Goal: Information Seeking & Learning: Check status

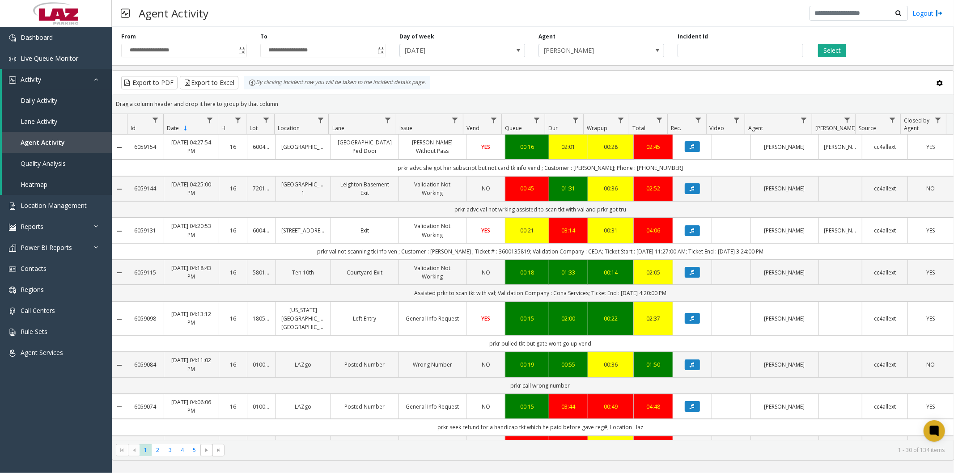
scroll to position [546, 0]
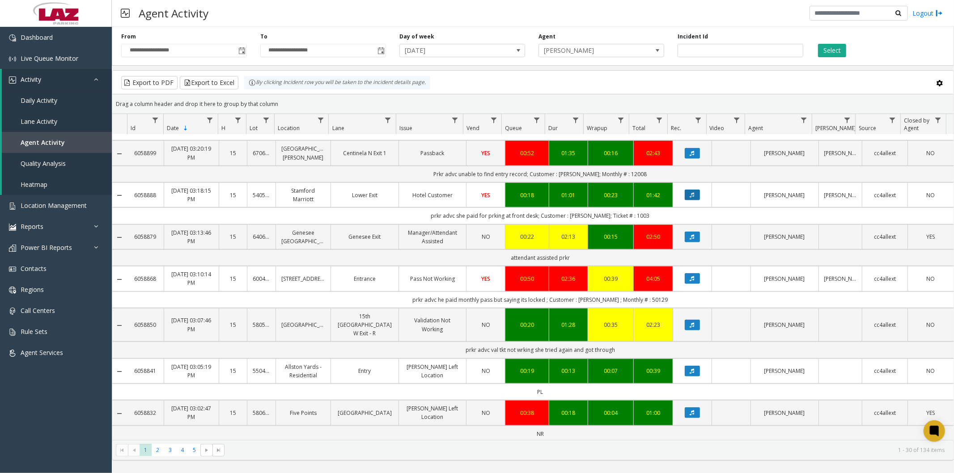
click at [690, 200] on button "Data table" at bounding box center [692, 195] width 15 height 11
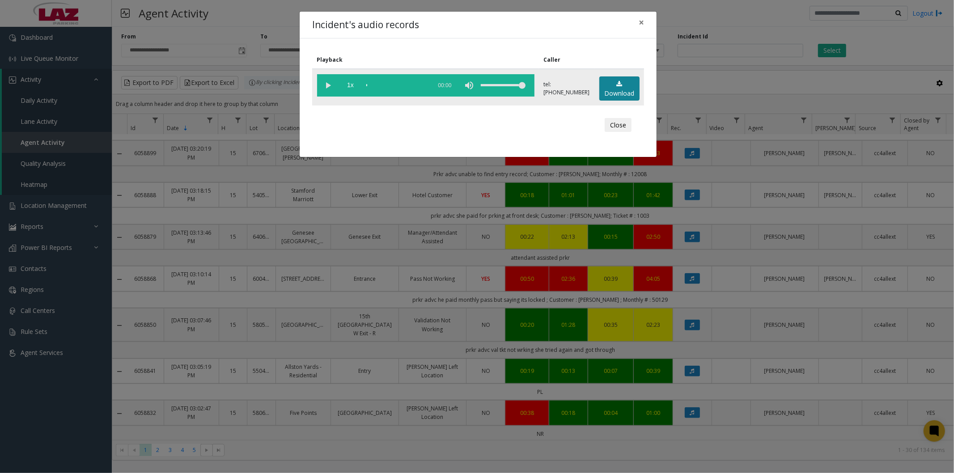
click at [614, 90] on link "Download" at bounding box center [619, 88] width 40 height 25
click at [641, 21] on span "×" at bounding box center [641, 22] width 5 height 13
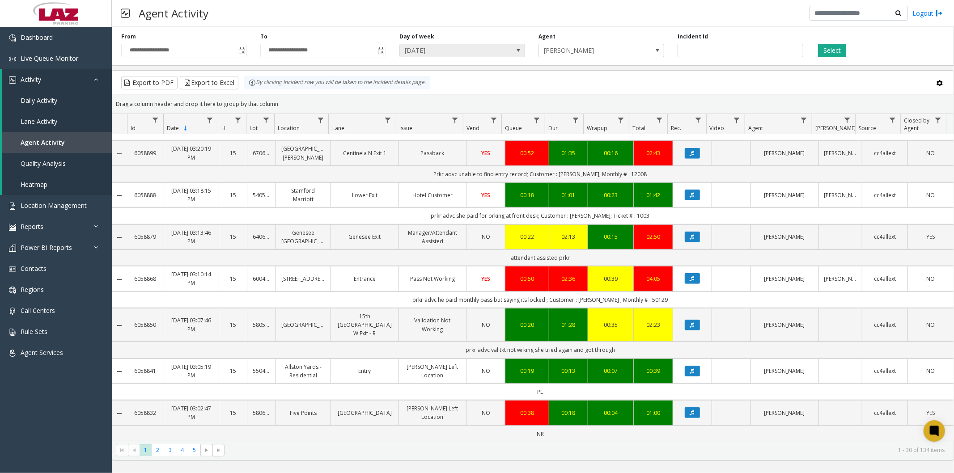
click at [474, 48] on span "[DATE]" at bounding box center [450, 50] width 100 height 13
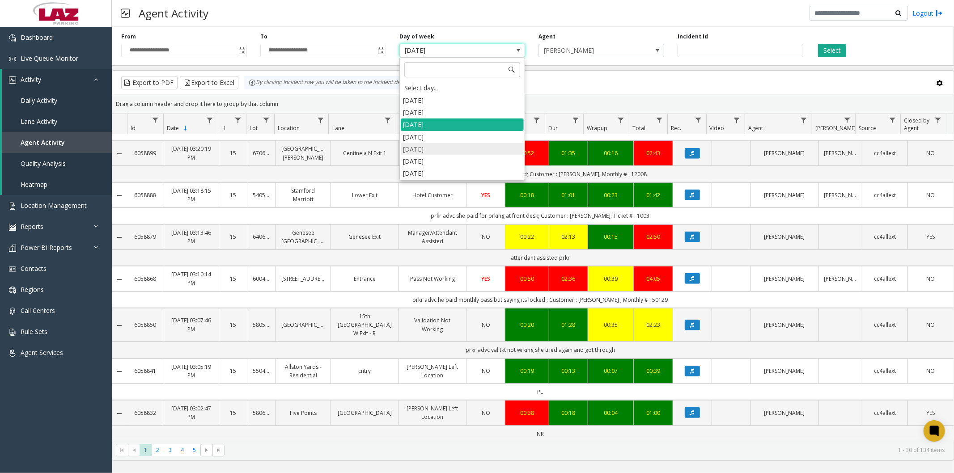
click at [432, 148] on li "[DATE]" at bounding box center [462, 149] width 123 height 12
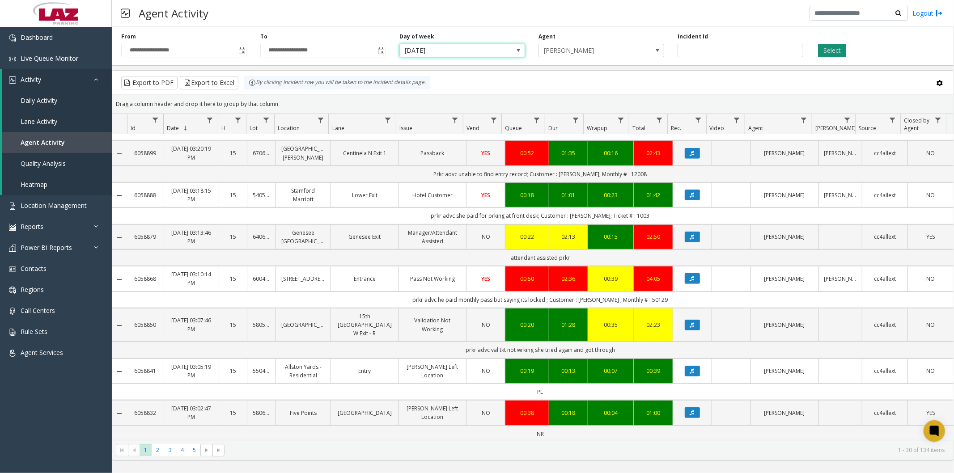
click at [835, 46] on button "Select" at bounding box center [832, 50] width 28 height 13
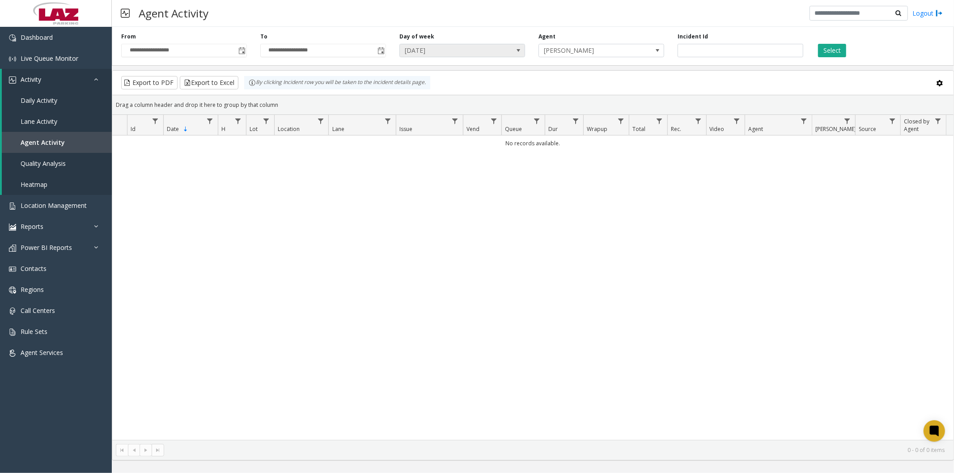
click at [480, 53] on span "[DATE]" at bounding box center [450, 50] width 100 height 13
click at [835, 48] on button "Select" at bounding box center [832, 50] width 28 height 13
click at [441, 52] on span "[DATE]" at bounding box center [450, 50] width 100 height 13
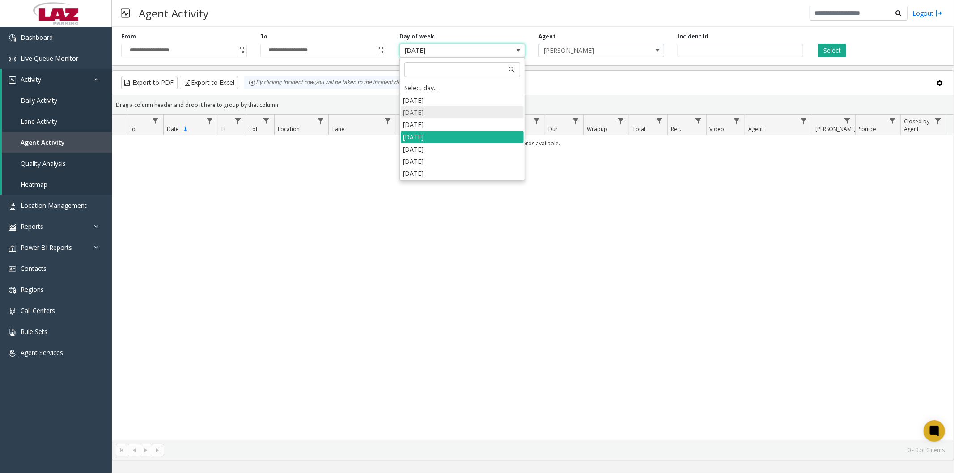
click at [433, 108] on li "[DATE]" at bounding box center [462, 112] width 123 height 12
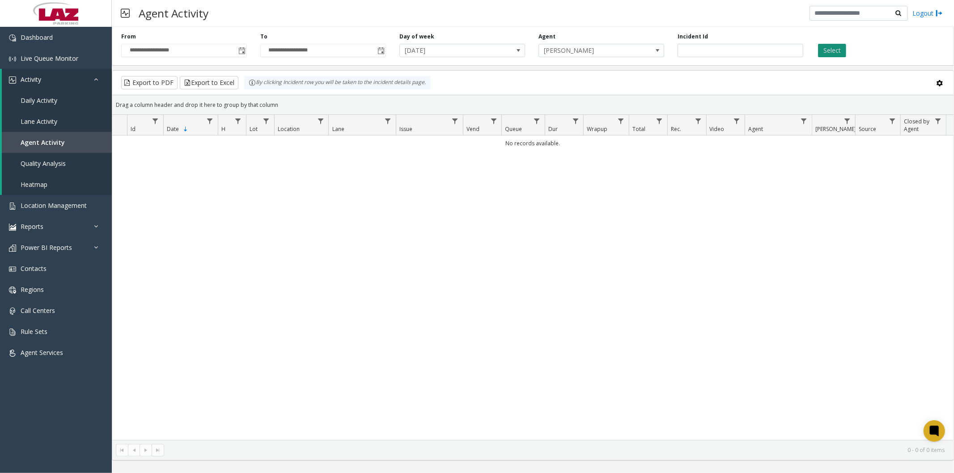
click at [830, 51] on button "Select" at bounding box center [832, 50] width 28 height 13
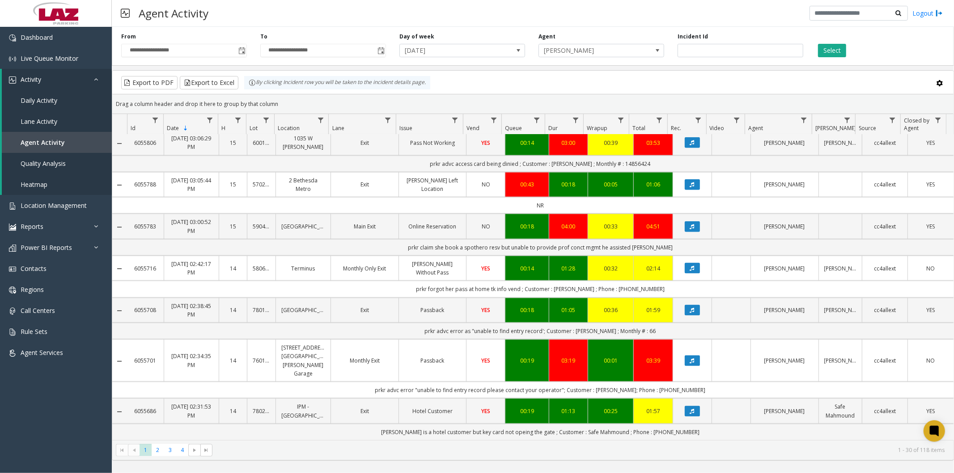
scroll to position [972, 0]
click at [692, 316] on button "Data table" at bounding box center [692, 310] width 15 height 11
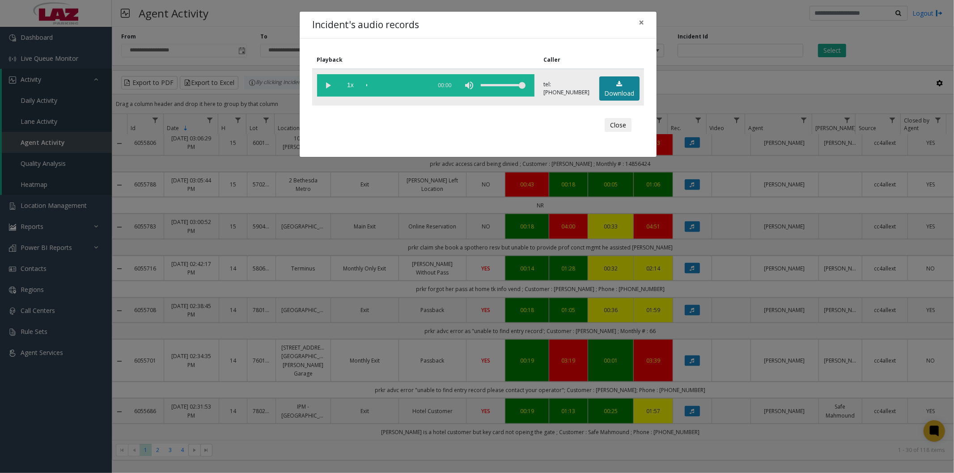
click at [615, 91] on link "Download" at bounding box center [619, 88] width 40 height 25
click at [643, 23] on span "×" at bounding box center [641, 22] width 5 height 13
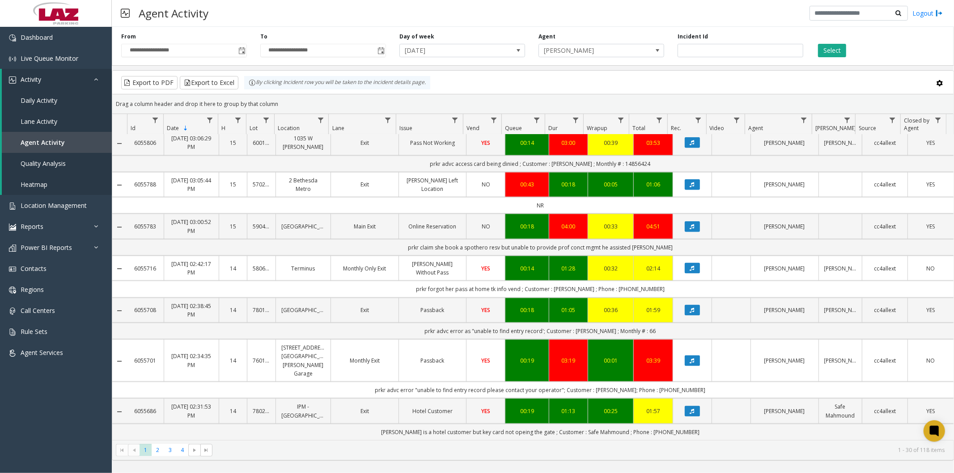
click at [509, 47] on span "[DATE]" at bounding box center [462, 50] width 126 height 13
click at [503, 50] on span "[DATE]" at bounding box center [462, 50] width 126 height 13
click at [448, 122] on th "Issue" at bounding box center [429, 124] width 67 height 21
click at [630, 54] on span "[PERSON_NAME]" at bounding box center [589, 50] width 100 height 13
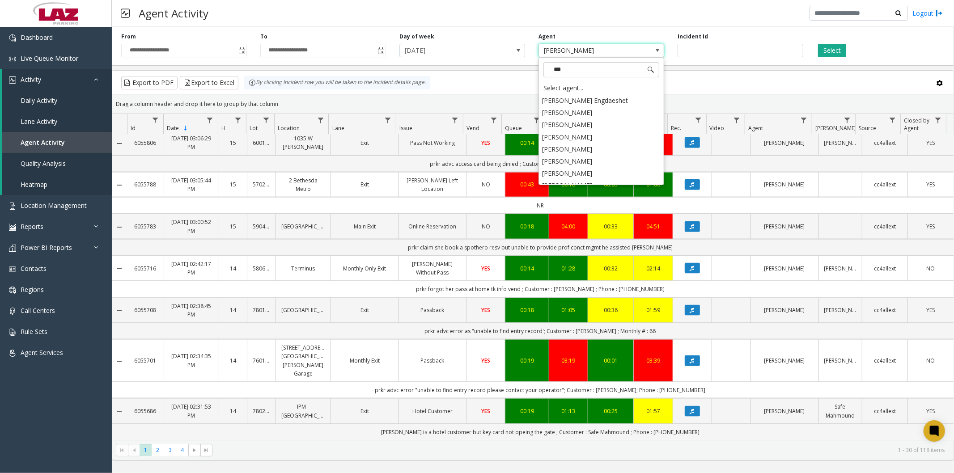
type input "****"
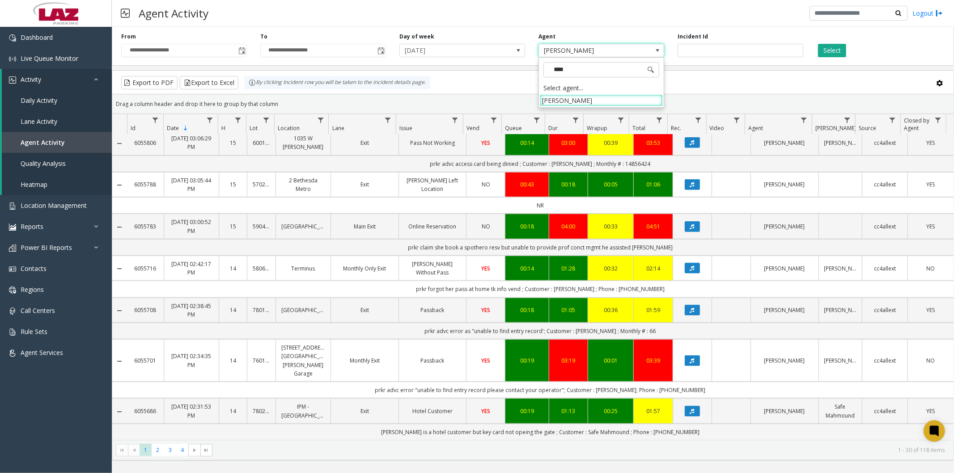
click at [610, 102] on li "[PERSON_NAME]" at bounding box center [601, 100] width 123 height 12
click at [826, 51] on button "Select" at bounding box center [832, 50] width 28 height 13
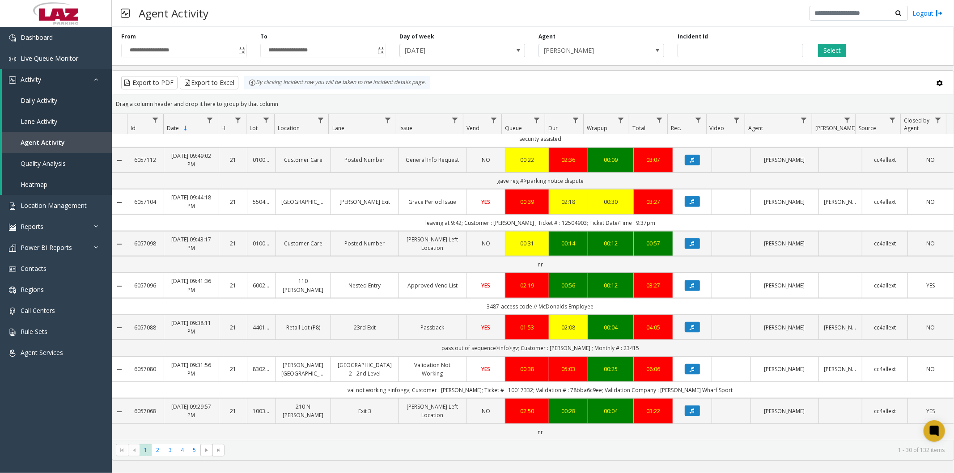
scroll to position [922, 0]
click at [689, 285] on button "Data table" at bounding box center [692, 285] width 15 height 11
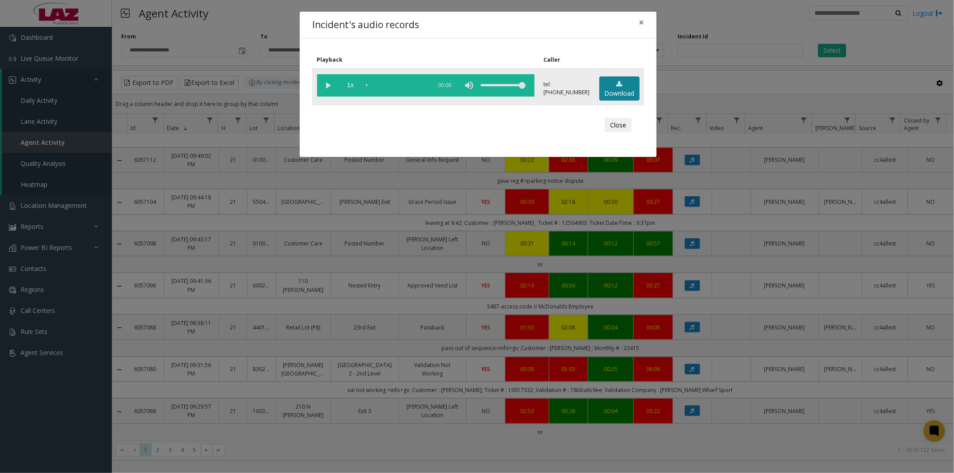
click at [620, 89] on link "Download" at bounding box center [619, 88] width 40 height 25
click at [640, 19] on span "×" at bounding box center [641, 22] width 5 height 13
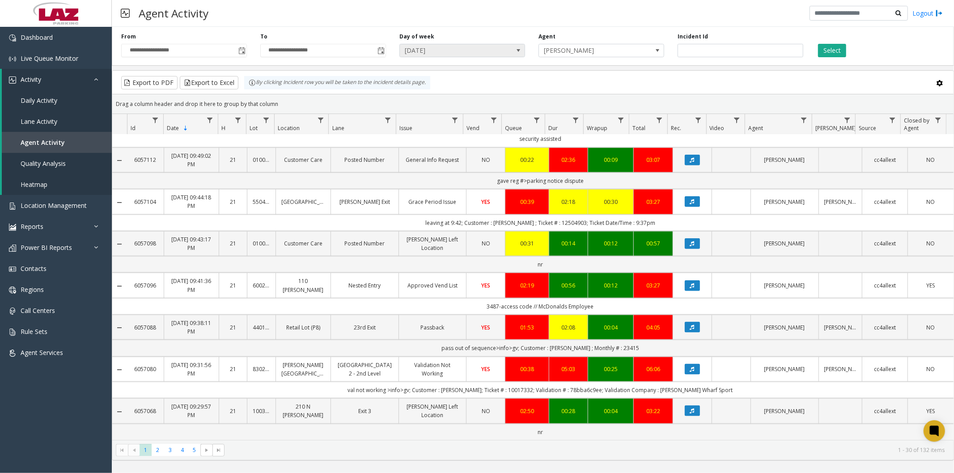
click at [471, 51] on span "[DATE]" at bounding box center [450, 50] width 100 height 13
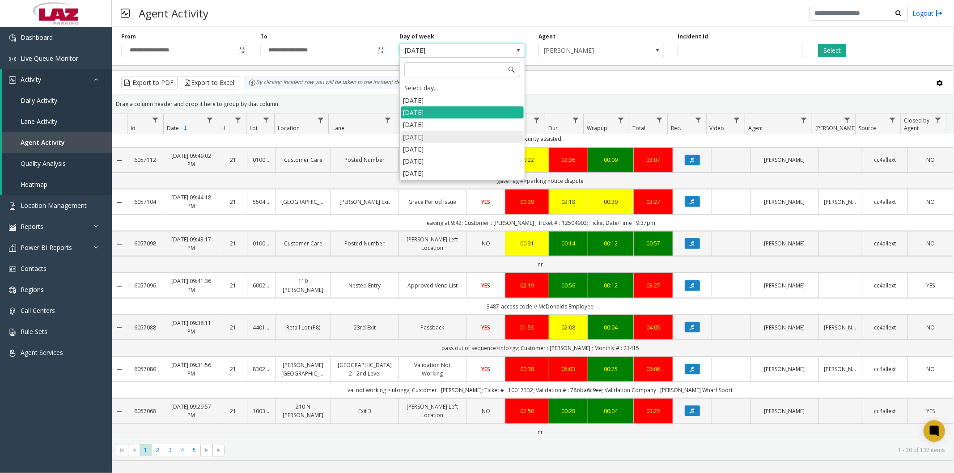
click at [434, 139] on li "[DATE]" at bounding box center [462, 137] width 123 height 12
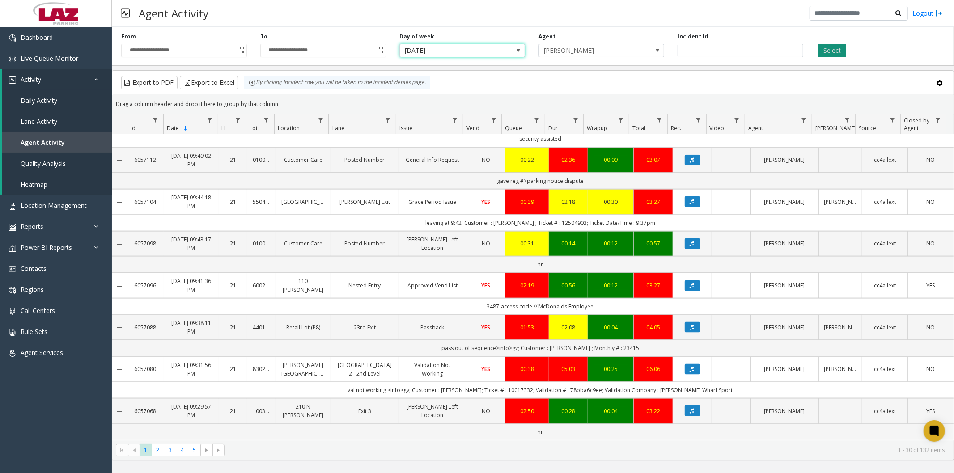
click at [832, 50] on button "Select" at bounding box center [832, 50] width 28 height 13
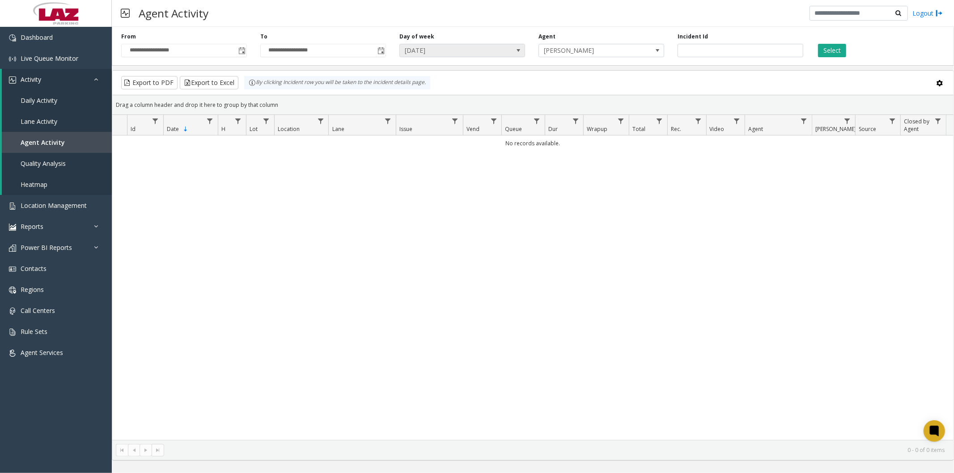
click at [484, 50] on span "[DATE]" at bounding box center [450, 50] width 100 height 13
click at [833, 50] on button "Select" at bounding box center [832, 50] width 28 height 13
click at [471, 49] on span "[DATE]" at bounding box center [450, 50] width 100 height 13
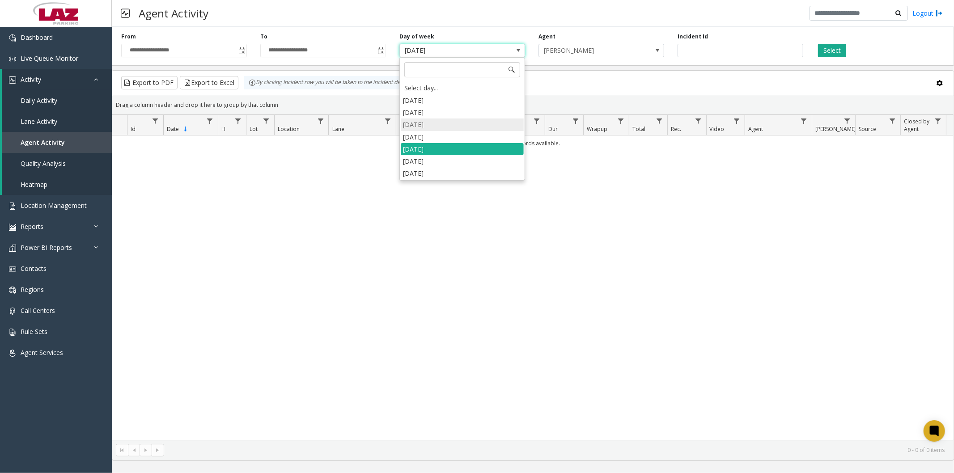
click at [434, 124] on li "[DATE]" at bounding box center [462, 125] width 123 height 12
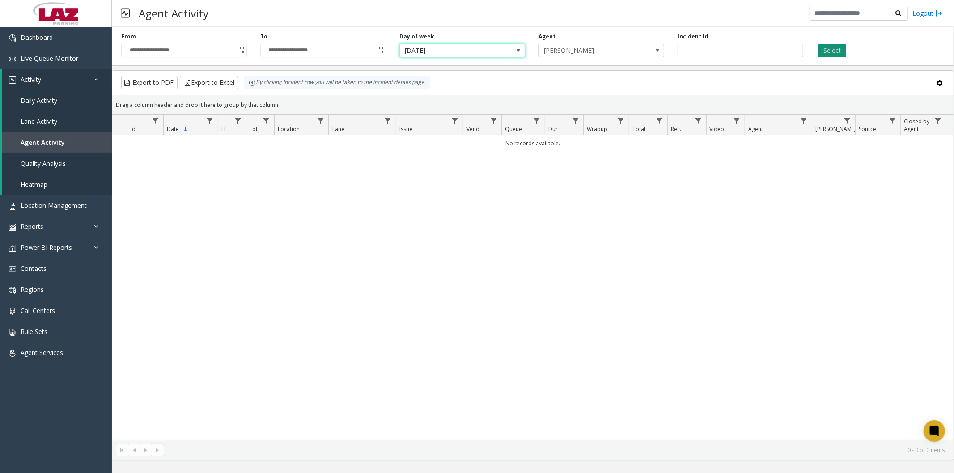
click at [818, 47] on button "Select" at bounding box center [832, 50] width 28 height 13
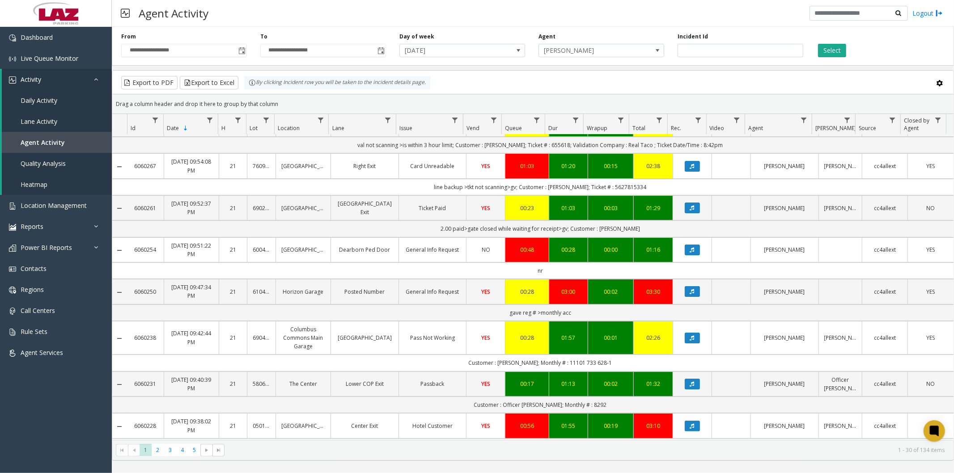
scroll to position [50, 0]
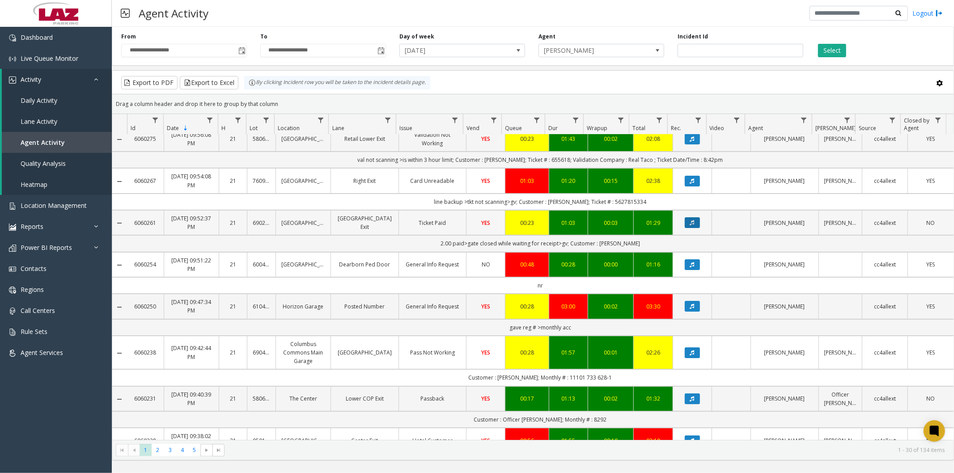
click at [690, 224] on icon "Data table" at bounding box center [692, 222] width 4 height 5
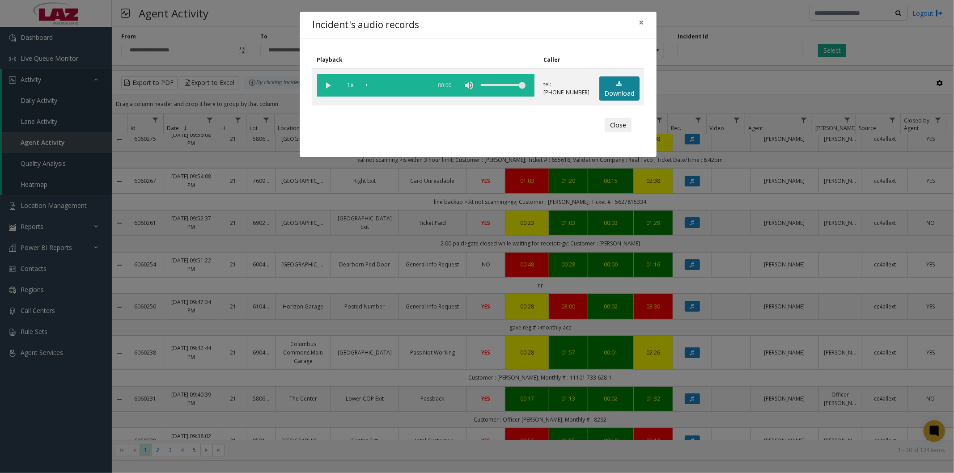
click at [609, 83] on link "Download" at bounding box center [619, 88] width 40 height 25
click at [641, 23] on span "×" at bounding box center [641, 22] width 5 height 13
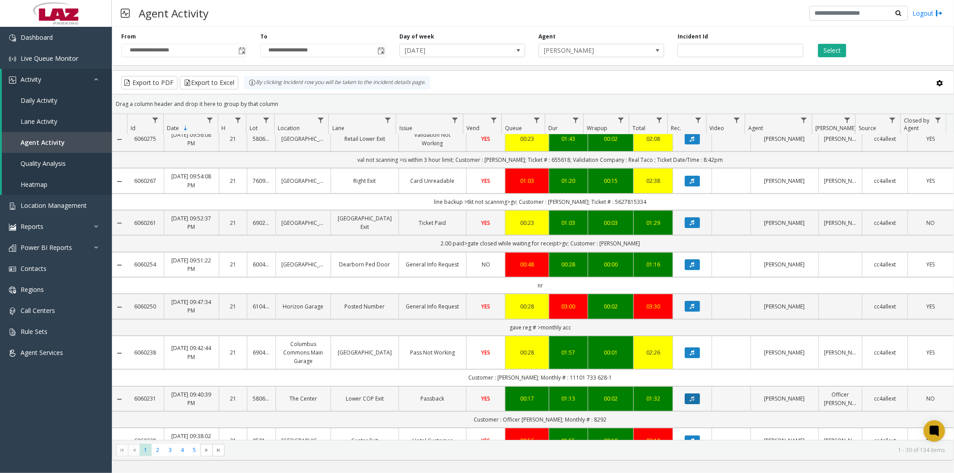
click at [690, 400] on icon "Data table" at bounding box center [692, 398] width 4 height 5
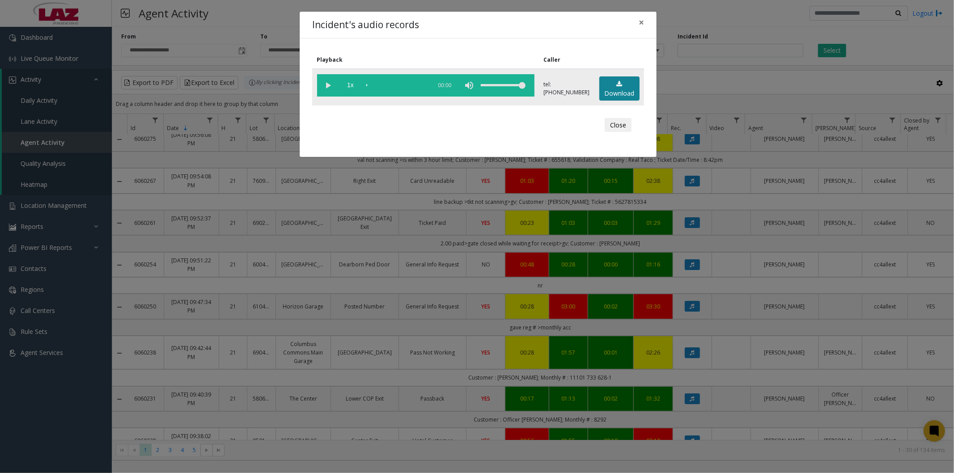
click at [612, 85] on link "Download" at bounding box center [619, 88] width 40 height 25
drag, startPoint x: 644, startPoint y: 20, endPoint x: 637, endPoint y: 158, distance: 138.4
click at [644, 20] on span "×" at bounding box center [641, 22] width 5 height 13
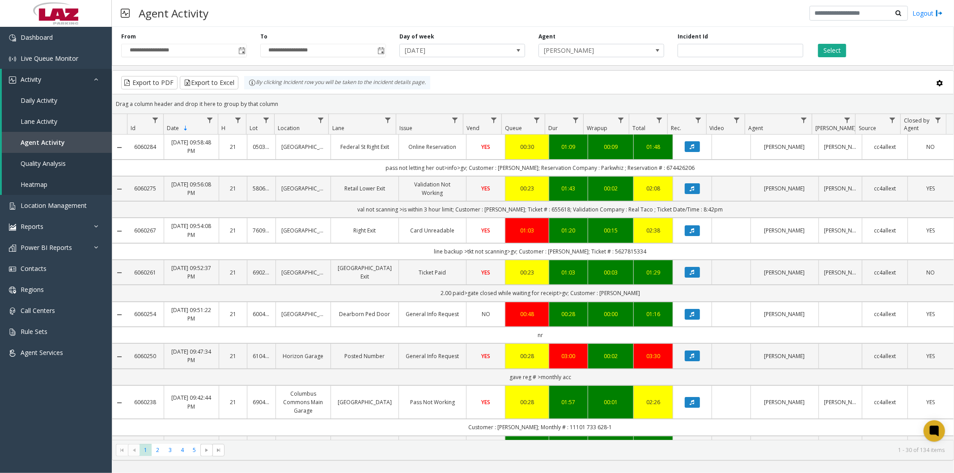
scroll to position [50, 0]
